Goal: Task Accomplishment & Management: Manage account settings

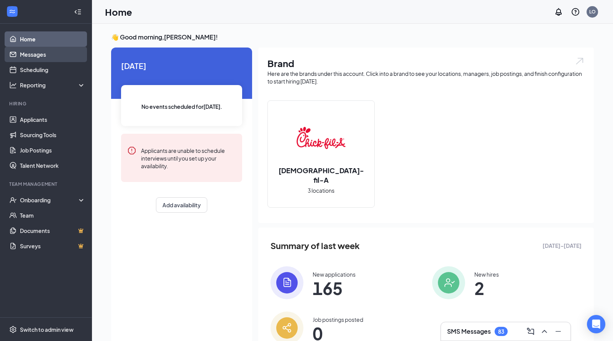
click at [27, 57] on link "Messages" at bounding box center [53, 54] width 66 height 15
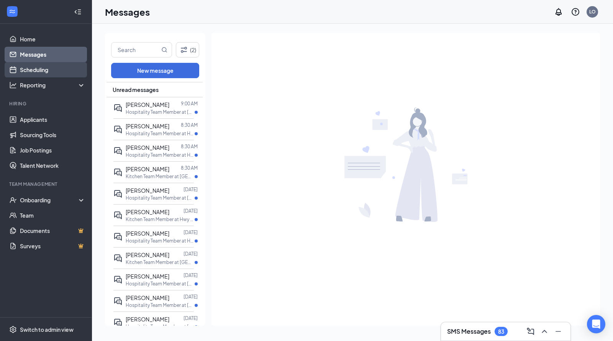
click at [27, 70] on link "Scheduling" at bounding box center [53, 69] width 66 height 15
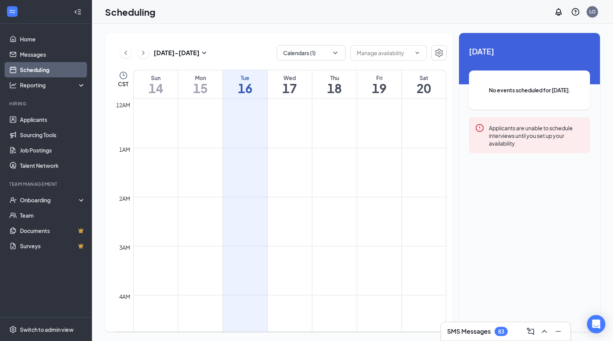
scroll to position [377, 0]
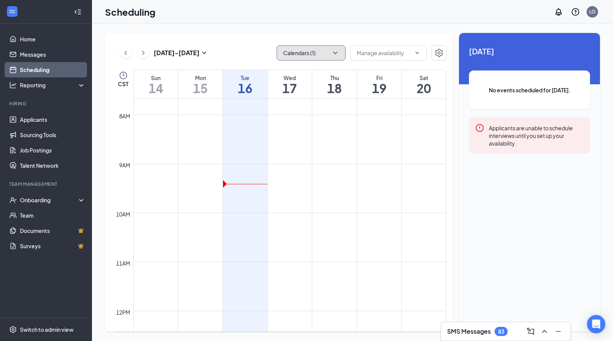
click at [311, 55] on button "Calendars (1)" at bounding box center [311, 52] width 69 height 15
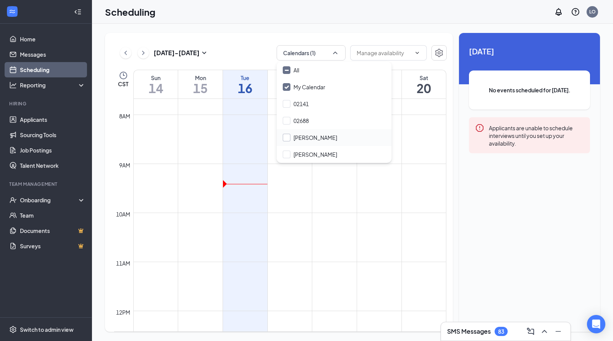
click at [309, 140] on input "[PERSON_NAME]" at bounding box center [310, 138] width 54 height 8
checkbox input "true"
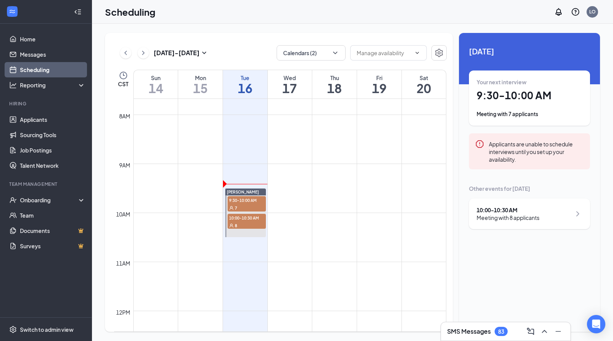
click at [549, 111] on div "Meeting with 7 applicants" at bounding box center [530, 114] width 106 height 8
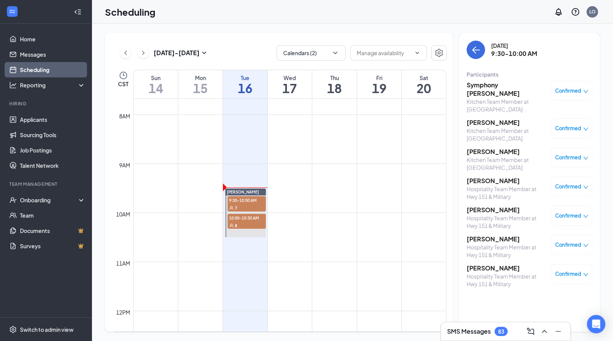
click at [489, 118] on h3 "[PERSON_NAME]" at bounding box center [507, 122] width 80 height 8
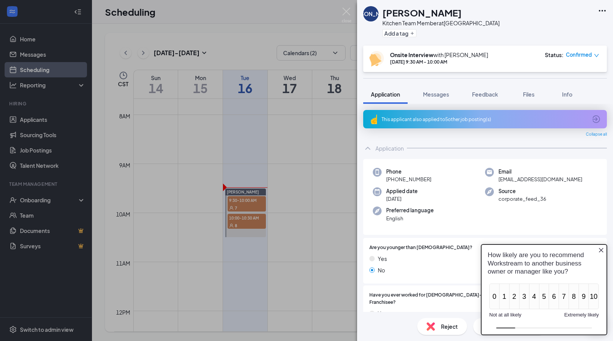
click at [602, 250] on icon "Close button" at bounding box center [601, 250] width 6 height 6
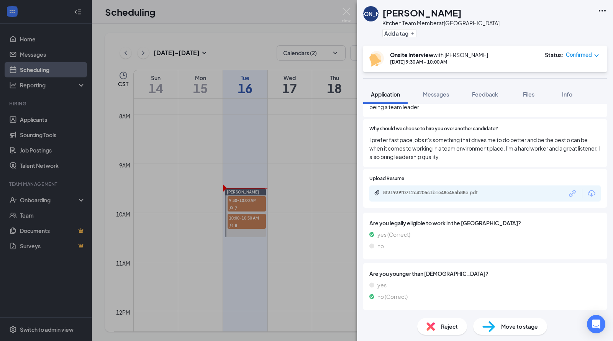
scroll to position [445, 0]
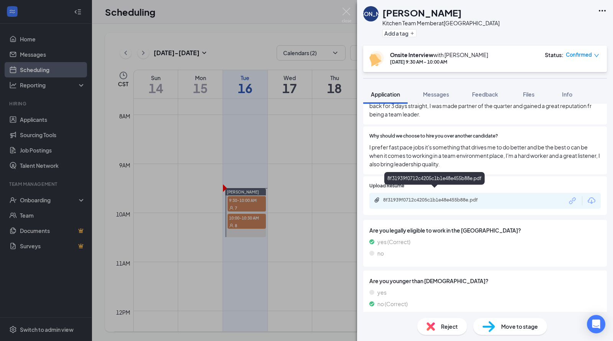
click at [476, 197] on div "8f31939f0712c4205c1b1e48e455b88e.pdf" at bounding box center [436, 200] width 107 height 6
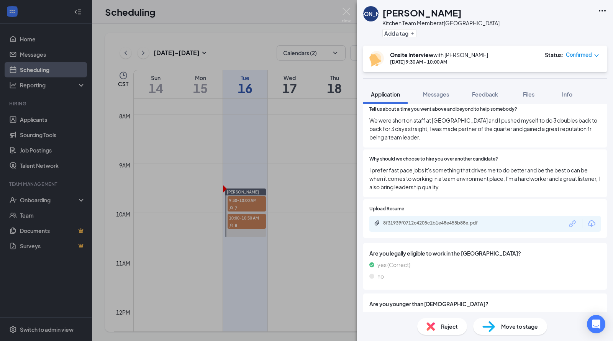
scroll to position [423, 0]
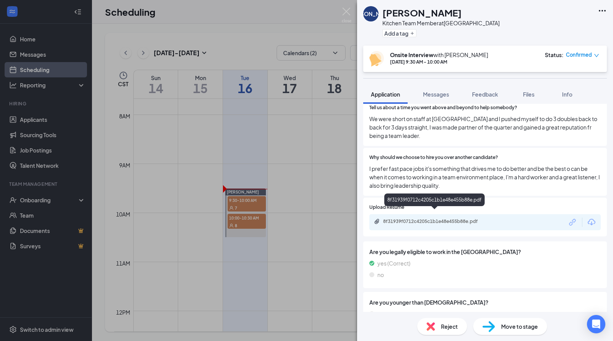
click at [423, 218] on div "8f31939f0712c4205c1b1e48e455b88e.pdf" at bounding box center [436, 221] width 107 height 6
click at [348, 13] on img at bounding box center [347, 15] width 10 height 15
click at [348, 13] on div "Scheduling LO" at bounding box center [352, 12] width 521 height 24
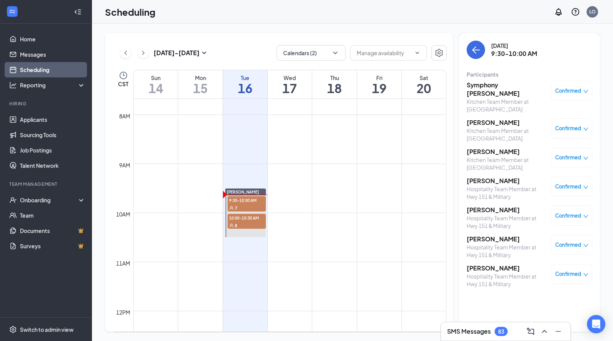
click at [490, 235] on h3 "[PERSON_NAME]" at bounding box center [507, 239] width 80 height 8
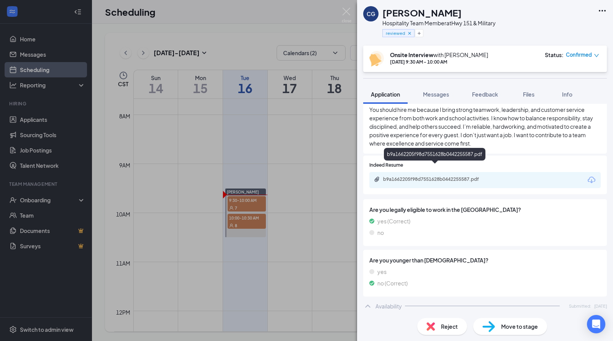
scroll to position [533, 0]
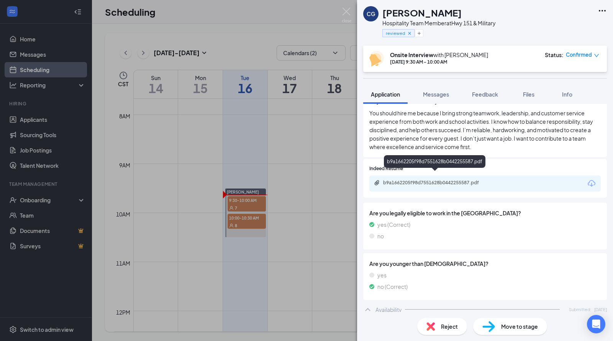
click at [412, 180] on div "b9a1662205f98d7551628b0442255587.pdf" at bounding box center [436, 183] width 107 height 6
click at [348, 15] on img at bounding box center [347, 15] width 10 height 15
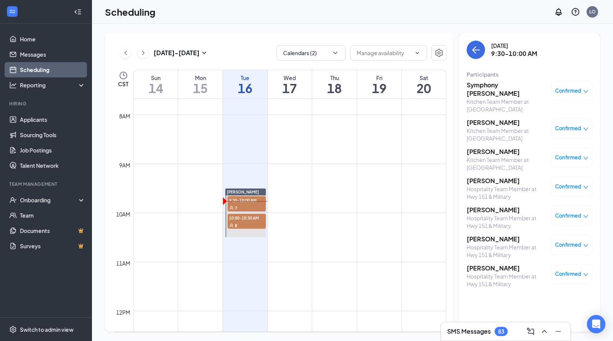
click at [487, 206] on h3 "[PERSON_NAME]" at bounding box center [507, 210] width 80 height 8
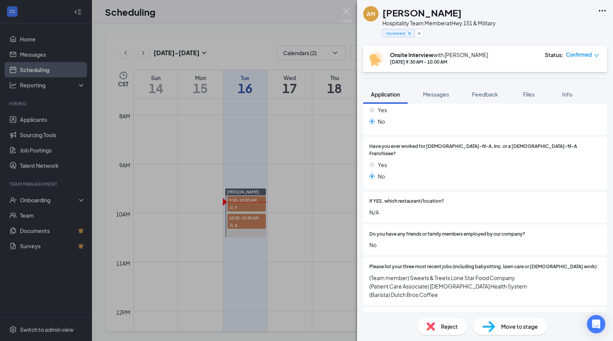
scroll to position [216, 0]
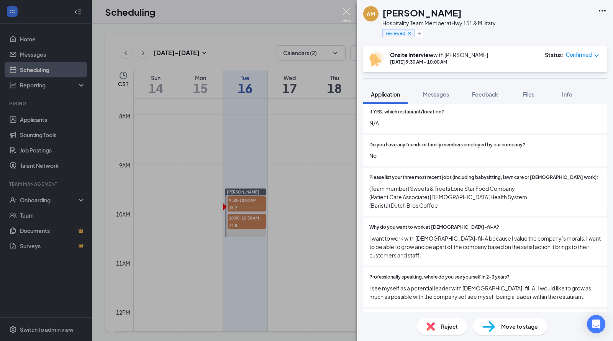
click at [349, 9] on img at bounding box center [347, 15] width 10 height 15
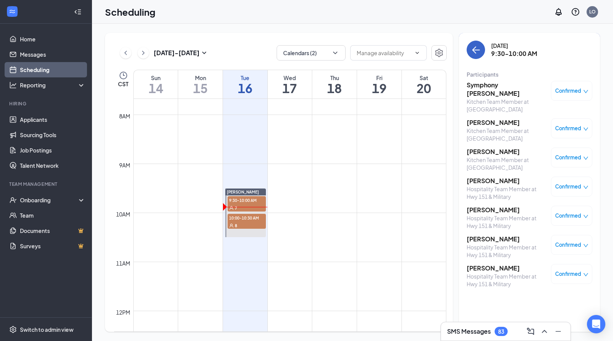
click at [477, 51] on icon "ArrowLeft" at bounding box center [475, 49] width 9 height 9
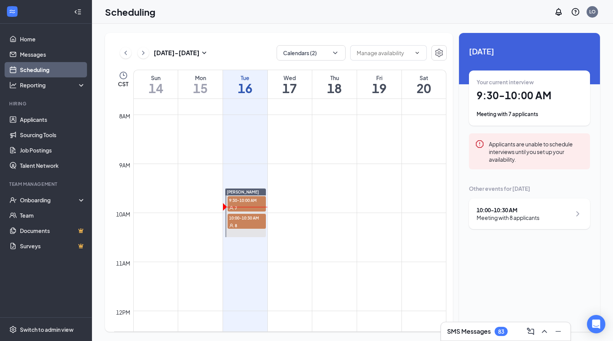
click at [504, 214] on div "Meeting with 8 applicants" at bounding box center [508, 218] width 63 height 8
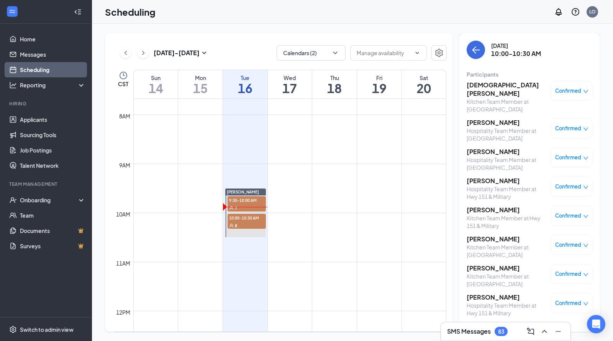
click at [477, 206] on h3 "[PERSON_NAME]" at bounding box center [507, 210] width 80 height 8
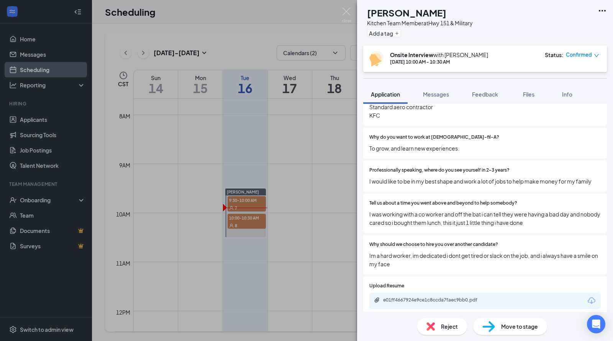
scroll to position [334, 0]
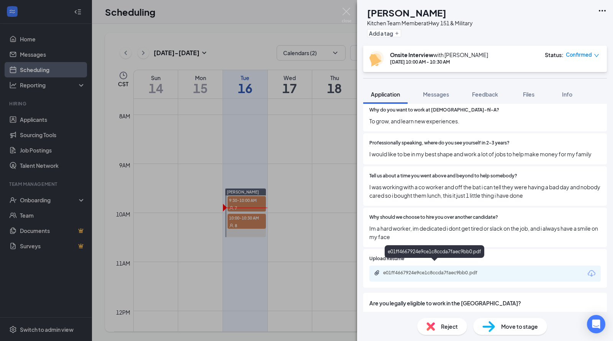
click at [461, 270] on div "e01ff4667924e9ce1c8ccda7faec9bb0.pdf" at bounding box center [436, 273] width 107 height 6
click at [346, 9] on img at bounding box center [347, 15] width 10 height 15
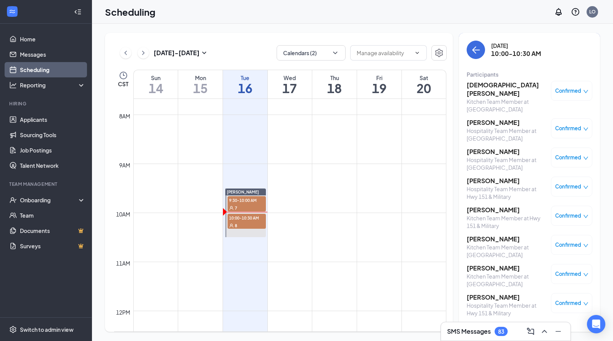
click at [492, 293] on h3 "[PERSON_NAME]" at bounding box center [507, 297] width 80 height 8
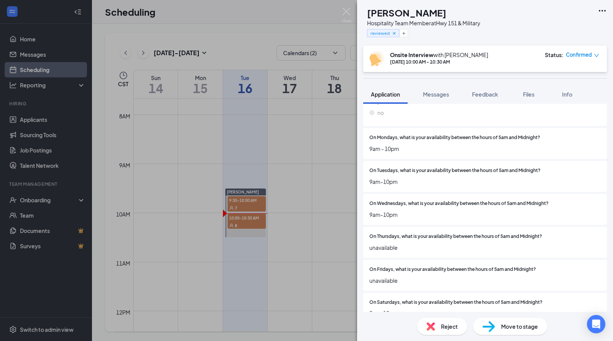
scroll to position [1028, 0]
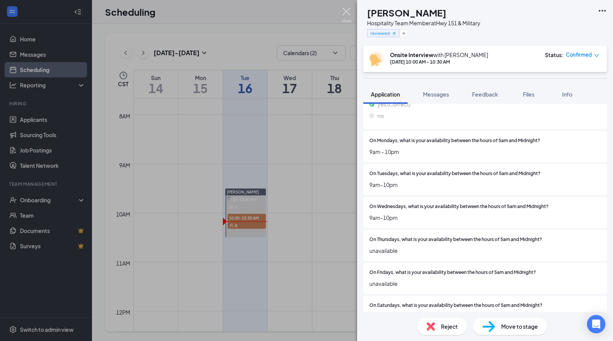
click at [346, 12] on img at bounding box center [347, 15] width 10 height 15
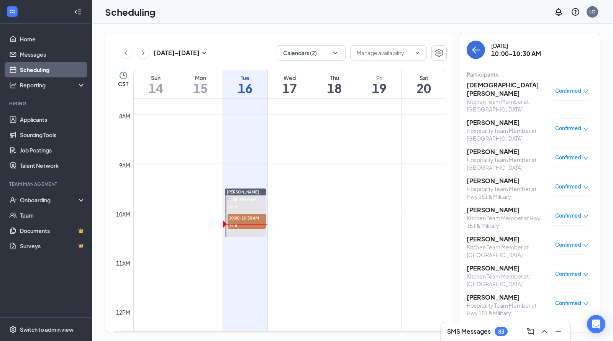
click at [496, 87] on h3 "[DEMOGRAPHIC_DATA][PERSON_NAME]" at bounding box center [507, 89] width 80 height 17
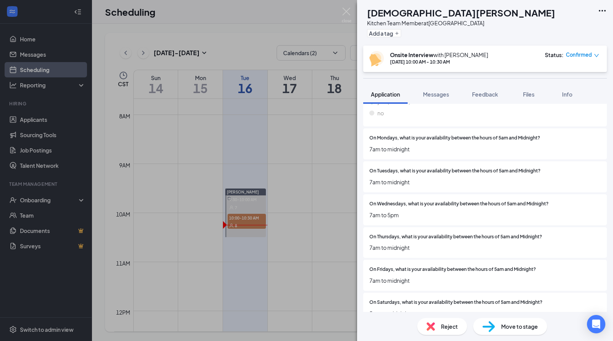
scroll to position [910, 0]
click at [347, 10] on img at bounding box center [347, 15] width 10 height 15
click at [348, 15] on div "Scheduling LO" at bounding box center [352, 12] width 521 height 24
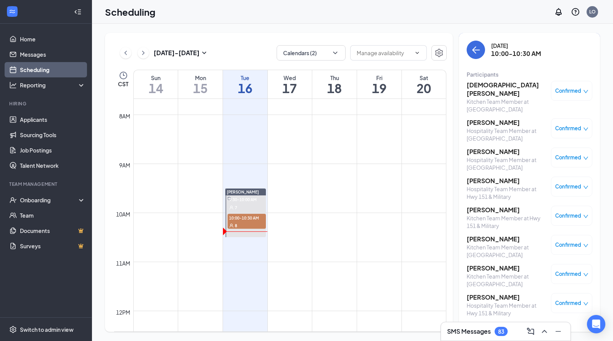
click at [489, 177] on h3 "[PERSON_NAME]" at bounding box center [507, 181] width 80 height 8
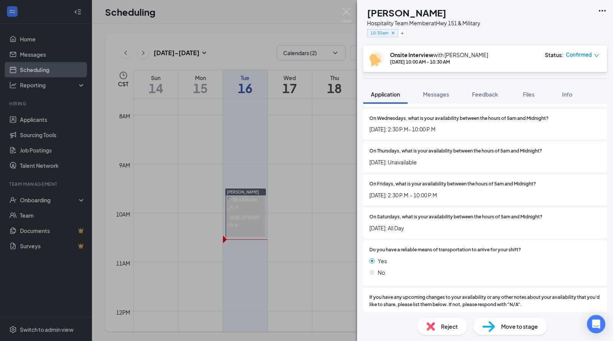
scroll to position [797, 0]
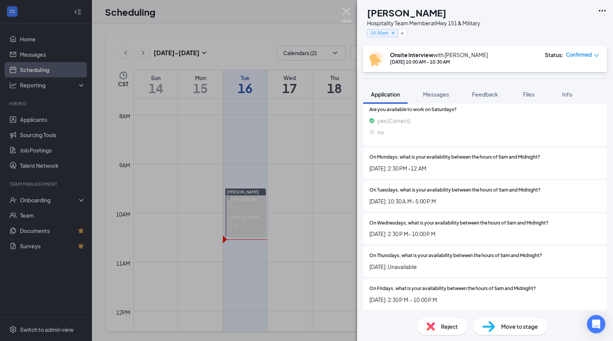
click at [349, 15] on img at bounding box center [347, 15] width 10 height 15
